Goal: Task Accomplishment & Management: Manage account settings

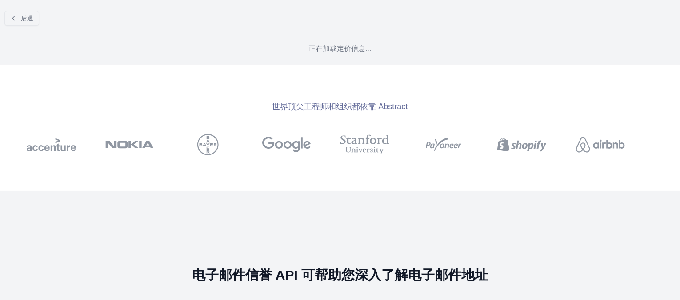
scroll to position [215, 0]
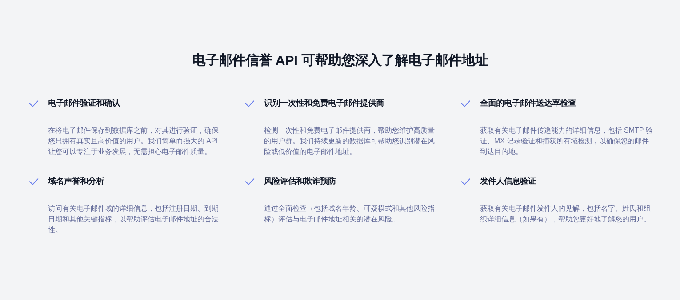
click at [427, 56] on font "电子邮件信誉 API 可帮助您深入了解电子邮件地址" at bounding box center [340, 60] width 296 height 15
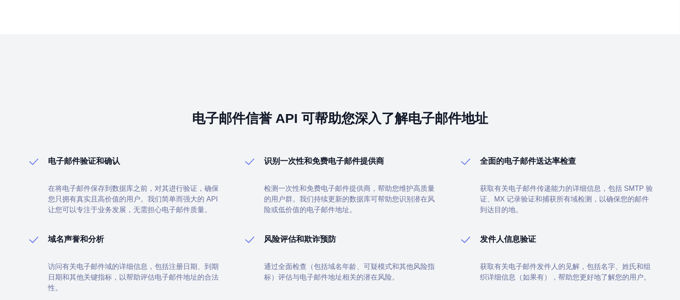
scroll to position [0, 0]
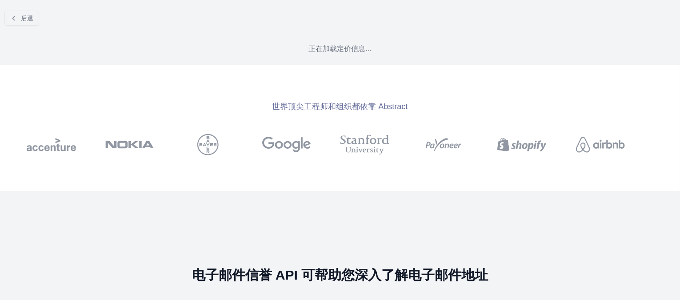
click at [299, 145] on div at bounding box center [301, 145] width 78 height 36
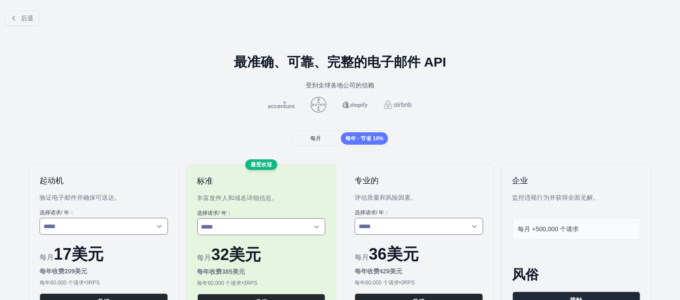
click at [313, 136] on font "每月" at bounding box center [315, 138] width 11 height 6
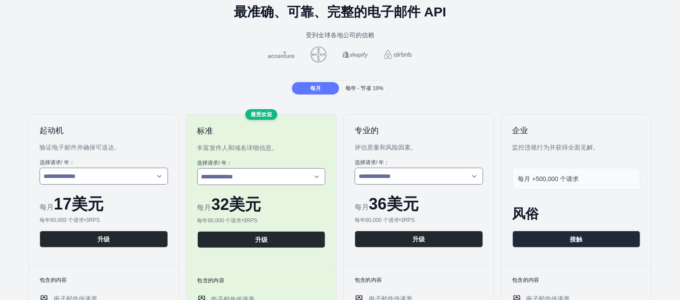
scroll to position [89, 0]
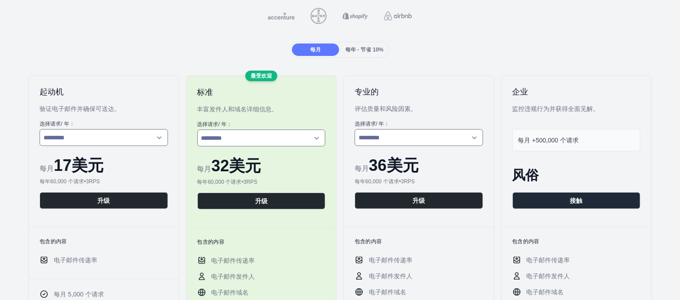
click at [67, 107] on font "验证电子邮件并确保可送达。" at bounding box center [80, 108] width 81 height 7
click at [119, 134] on select "**********" at bounding box center [104, 137] width 128 height 17
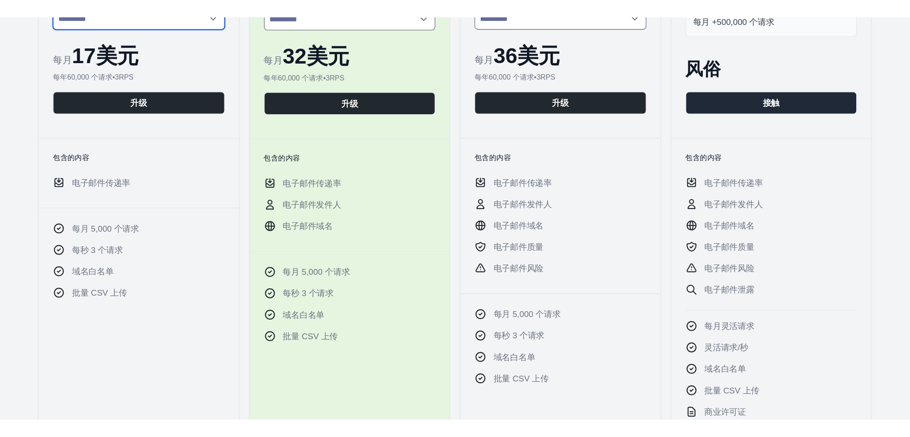
scroll to position [0, 0]
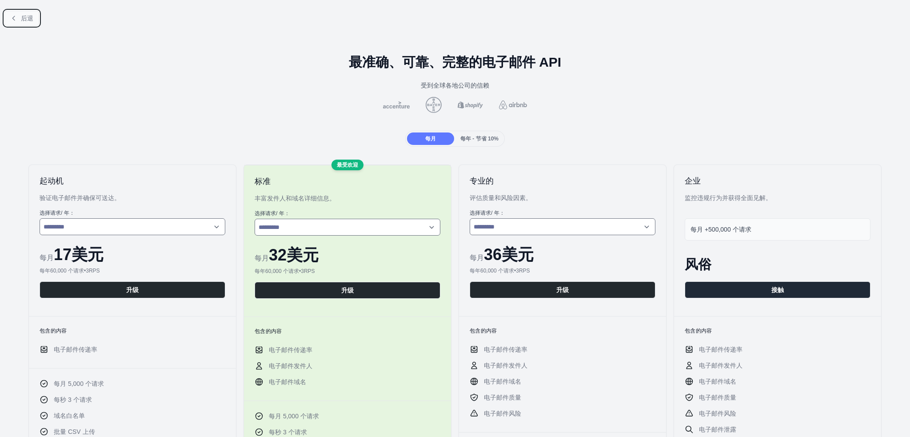
click at [26, 22] on font "后退" at bounding box center [27, 18] width 12 height 7
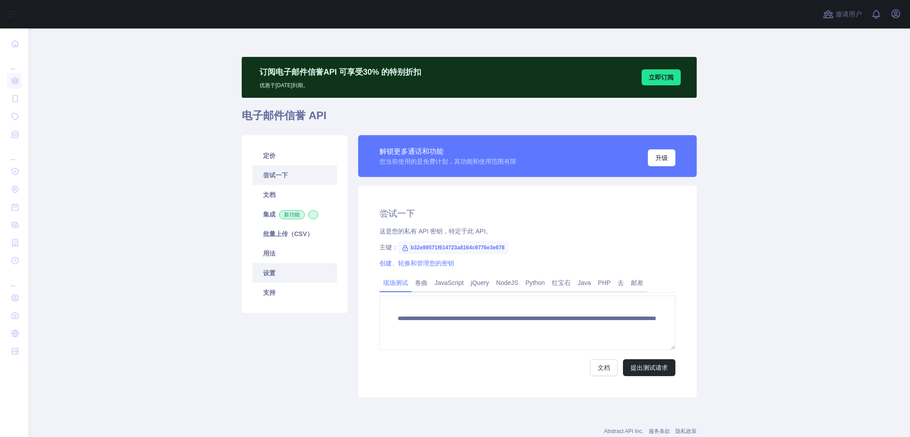
click at [306, 274] on link "设置" at bounding box center [294, 273] width 84 height 20
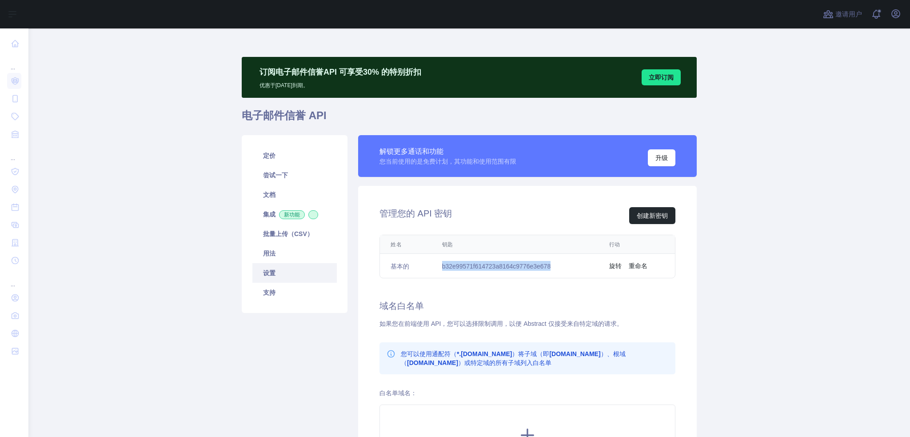
drag, startPoint x: 545, startPoint y: 267, endPoint x: 439, endPoint y: 270, distance: 105.8
click at [439, 270] on td "b32e99571f614723a8164c9776e3e678" at bounding box center [514, 266] width 167 height 24
